Goal: Task Accomplishment & Management: Use online tool/utility

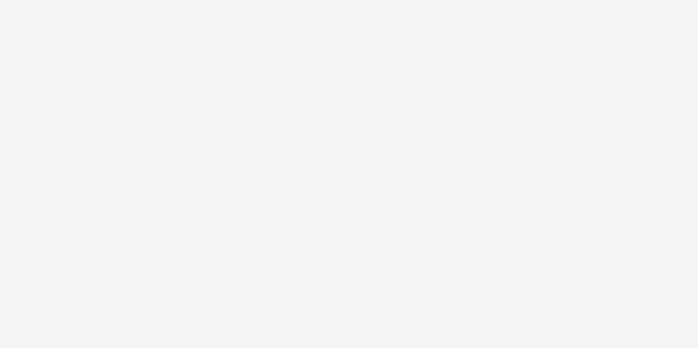
select select "f235d2cd-8e11-4e46-aed5-ef3b73ee5f46"
select select "16102c92-9fcd-42ae-98c7-a7aa27a96925"
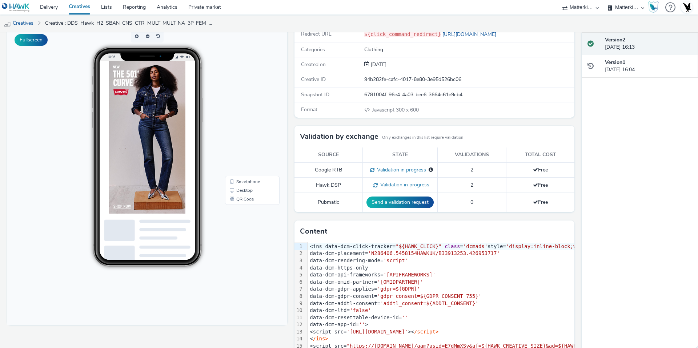
scroll to position [70, 0]
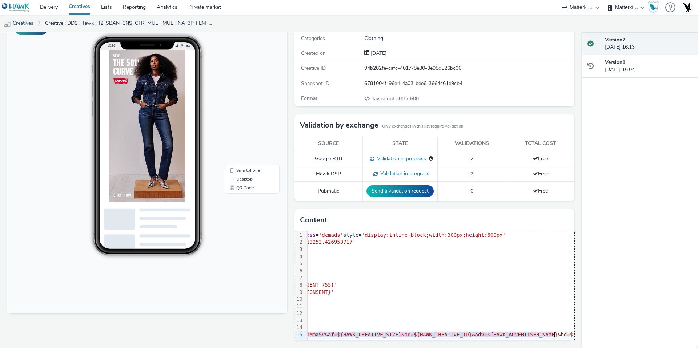
drag, startPoint x: 359, startPoint y: 334, endPoint x: 579, endPoint y: 337, distance: 220.2
click at [579, 337] on div "Enabled Version 2 - Created on [DATE] L DDS_Hawk_H2_SBAN_CNS_CTR_MULT_MULT_NA_3…" at bounding box center [290, 190] width 581 height 316
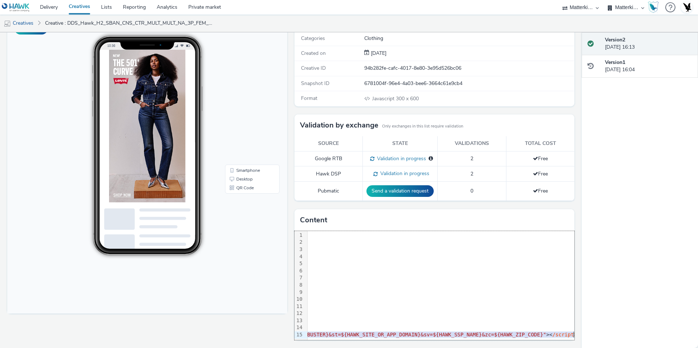
drag, startPoint x: 511, startPoint y: 333, endPoint x: 605, endPoint y: 338, distance: 94.6
click at [605, 338] on div "Enabled Version 2 - Created on [DATE] L DDS_Hawk_H2_SBAN_CNS_CTR_MULT_MULT_NA_3…" at bounding box center [349, 190] width 698 height 316
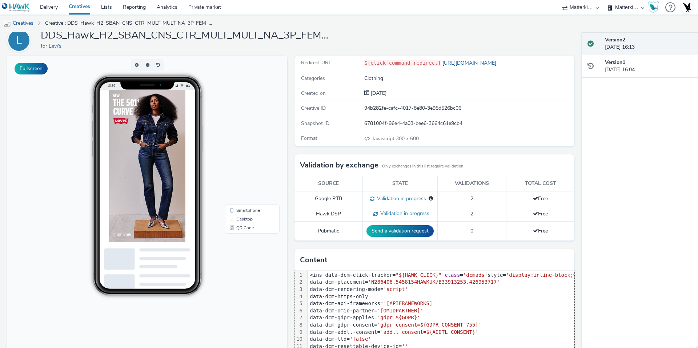
scroll to position [15, 0]
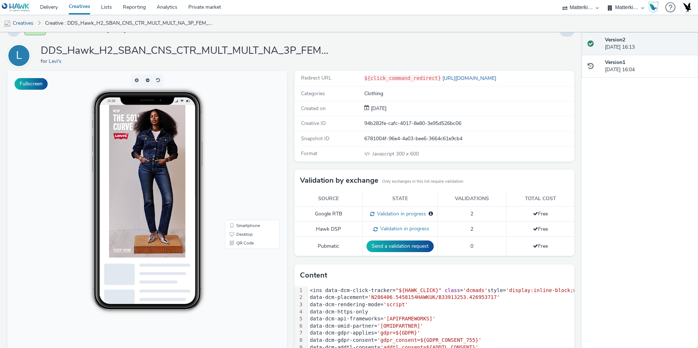
click at [176, 157] on img at bounding box center [163, 214] width 109 height 218
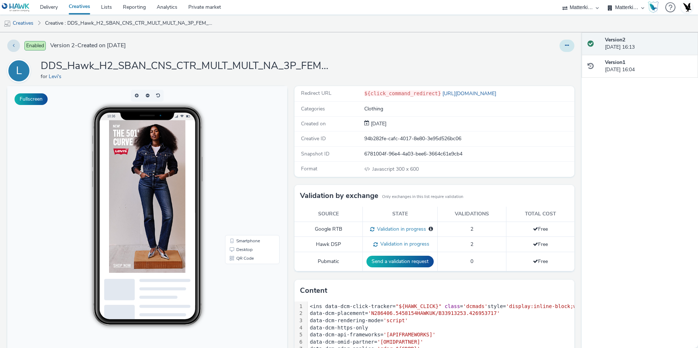
click at [565, 47] on icon at bounding box center [567, 45] width 4 height 5
click at [549, 62] on link "Edit" at bounding box center [547, 60] width 54 height 15
click at [141, 264] on img at bounding box center [163, 229] width 109 height 218
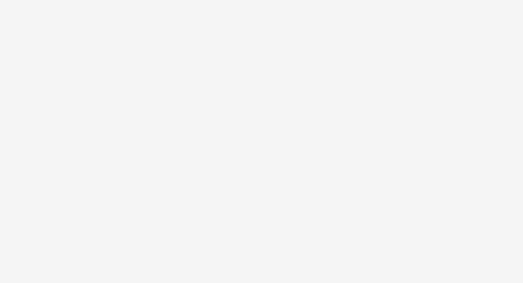
select select "f235d2cd-8e11-4e46-aed5-ef3b73ee5f46"
select select "16102c92-9fcd-42ae-98c7-a7aa27a96925"
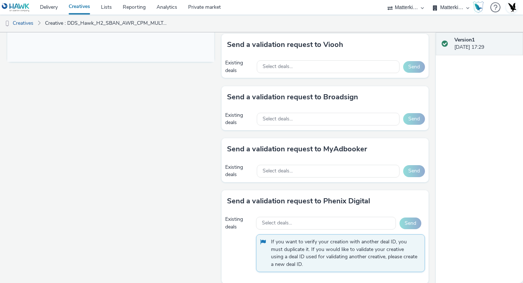
scroll to position [332, 0]
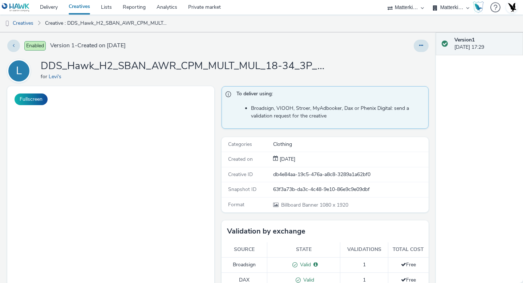
select select "f235d2cd-8e11-4e46-aed5-ef3b73ee5f46"
select select "16102c92-9fcd-42ae-98c7-a7aa27a96925"
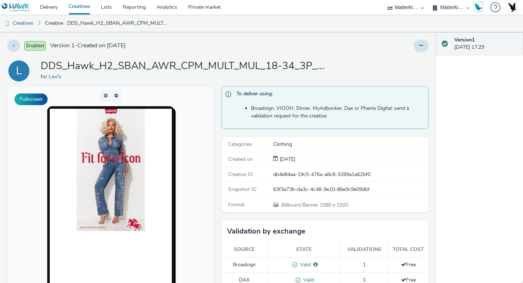
scroll to position [331, 0]
